Goal: Find specific page/section: Find specific page/section

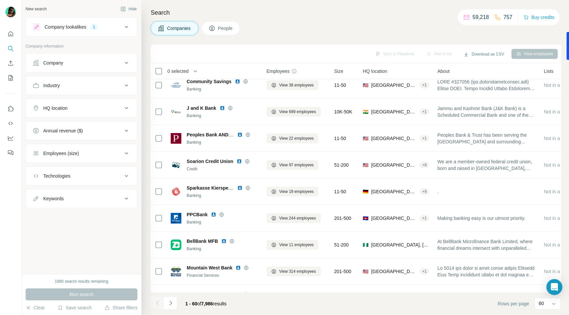
scroll to position [1383, 0]
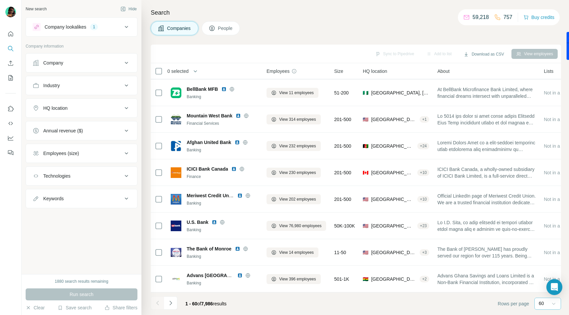
click at [553, 303] on icon at bounding box center [553, 303] width 7 height 7
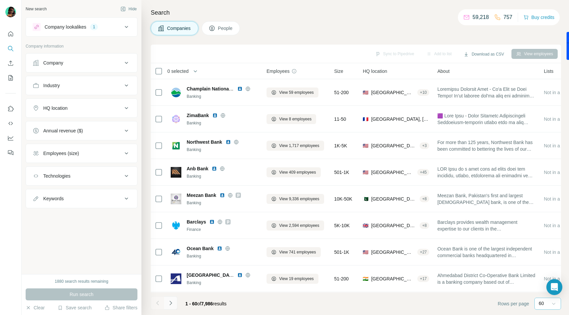
click at [170, 302] on icon "Navigate to next page" at bounding box center [170, 303] width 7 height 7
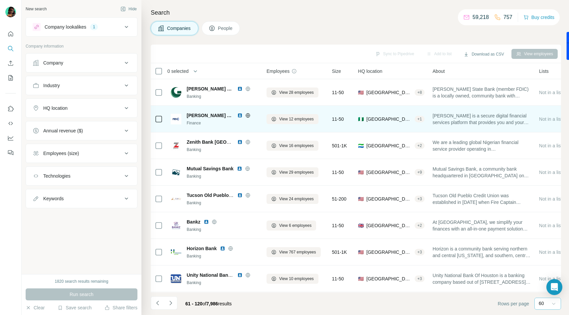
click at [237, 115] on img at bounding box center [239, 115] width 5 height 5
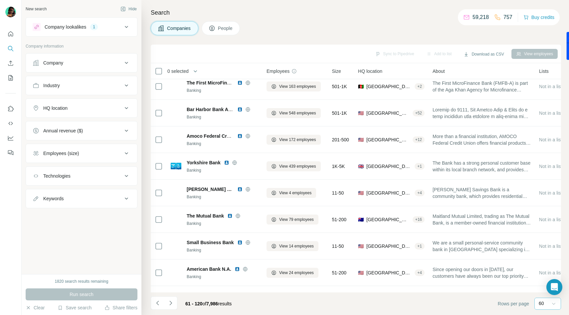
scroll to position [1383, 0]
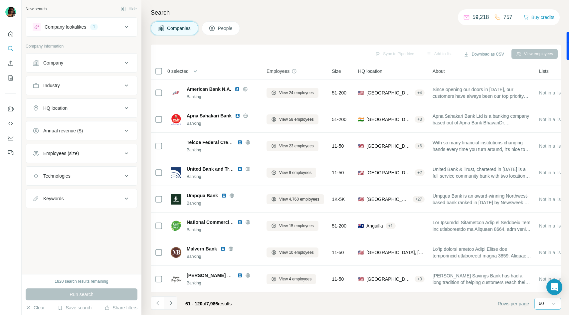
click at [171, 303] on icon "Navigate to next page" at bounding box center [170, 303] width 2 height 4
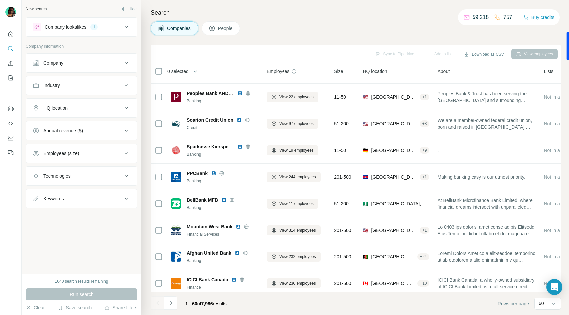
scroll to position [1383, 0]
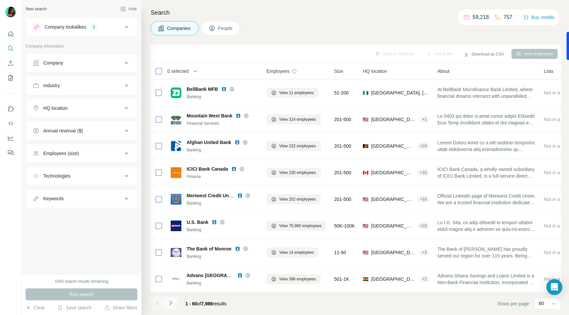
click at [173, 306] on icon "Navigate to next page" at bounding box center [170, 303] width 7 height 7
